Goal: Information Seeking & Learning: Understand process/instructions

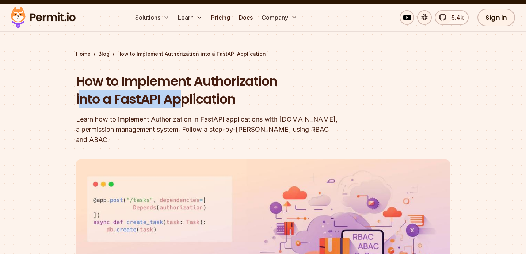
drag, startPoint x: 82, startPoint y: 99, endPoint x: 256, endPoint y: 99, distance: 173.3
click at [256, 99] on h1 "How to Implement Authorization into a FastAPI Application" at bounding box center [216, 90] width 281 height 36
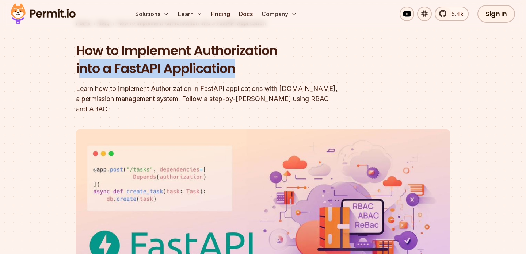
scroll to position [57, 0]
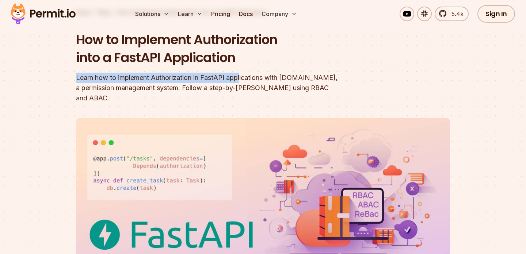
drag, startPoint x: 77, startPoint y: 73, endPoint x: 256, endPoint y: 73, distance: 178.4
click at [256, 73] on div "Learn how to implement Authorization in FastAPI applications with [DOMAIN_NAME]…" at bounding box center [216, 88] width 281 height 31
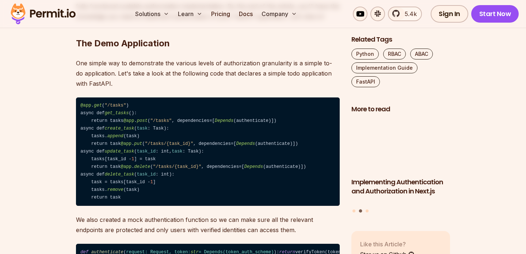
scroll to position [581, 0]
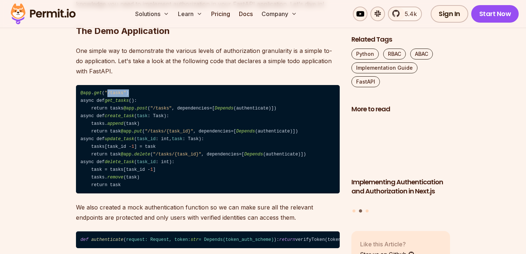
drag, startPoint x: 106, startPoint y: 84, endPoint x: 154, endPoint y: 84, distance: 47.2
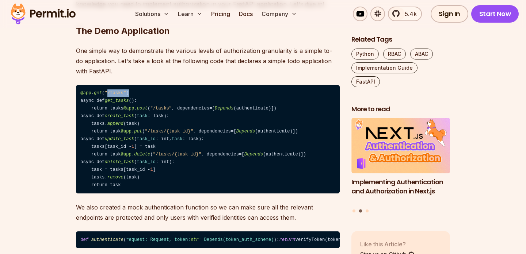
click at [154, 85] on code "@app . get ( "/tasks" ) async def get_tasks (): return tasks @app . post ( "/ta…" at bounding box center [208, 139] width 264 height 109
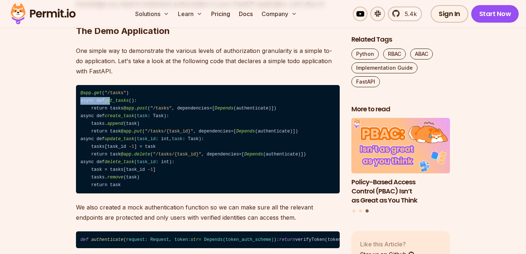
drag, startPoint x: 80, startPoint y: 90, endPoint x: 113, endPoint y: 90, distance: 33.3
click at [113, 90] on code "@app . get ( "/tasks" ) async def get_tasks (): return tasks @app . post ( "/ta…" at bounding box center [208, 139] width 264 height 109
click at [145, 87] on code "@app . get ( "/tasks" ) async def get_tasks (): return tasks @app . post ( "/ta…" at bounding box center [208, 139] width 264 height 109
drag, startPoint x: 143, startPoint y: 89, endPoint x: 112, endPoint y: 89, distance: 31.4
click at [112, 89] on code "@app . get ( "/tasks" ) async def get_tasks (): return tasks @app . post ( "/ta…" at bounding box center [208, 139] width 264 height 109
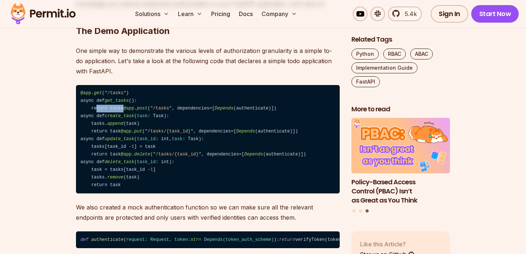
drag, startPoint x: 96, startPoint y: 101, endPoint x: 147, endPoint y: 101, distance: 50.8
click at [147, 101] on code "@app . get ( "/tasks" ) async def get_tasks (): return tasks @app . post ( "/ta…" at bounding box center [208, 139] width 264 height 109
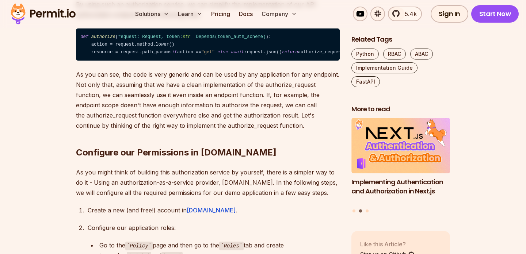
scroll to position [1595, 0]
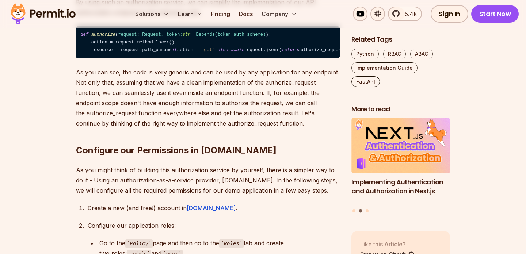
drag, startPoint x: 80, startPoint y: 87, endPoint x: 254, endPoint y: 107, distance: 175.2
click at [254, 58] on code "def authorize ( request: Request, token: str = Depends( token_auth_scheme ) ): …" at bounding box center [208, 42] width 264 height 32
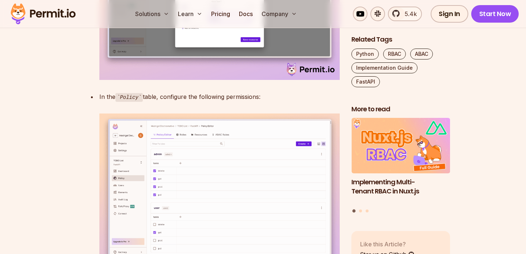
scroll to position [2458, 0]
